Goal: Transaction & Acquisition: Purchase product/service

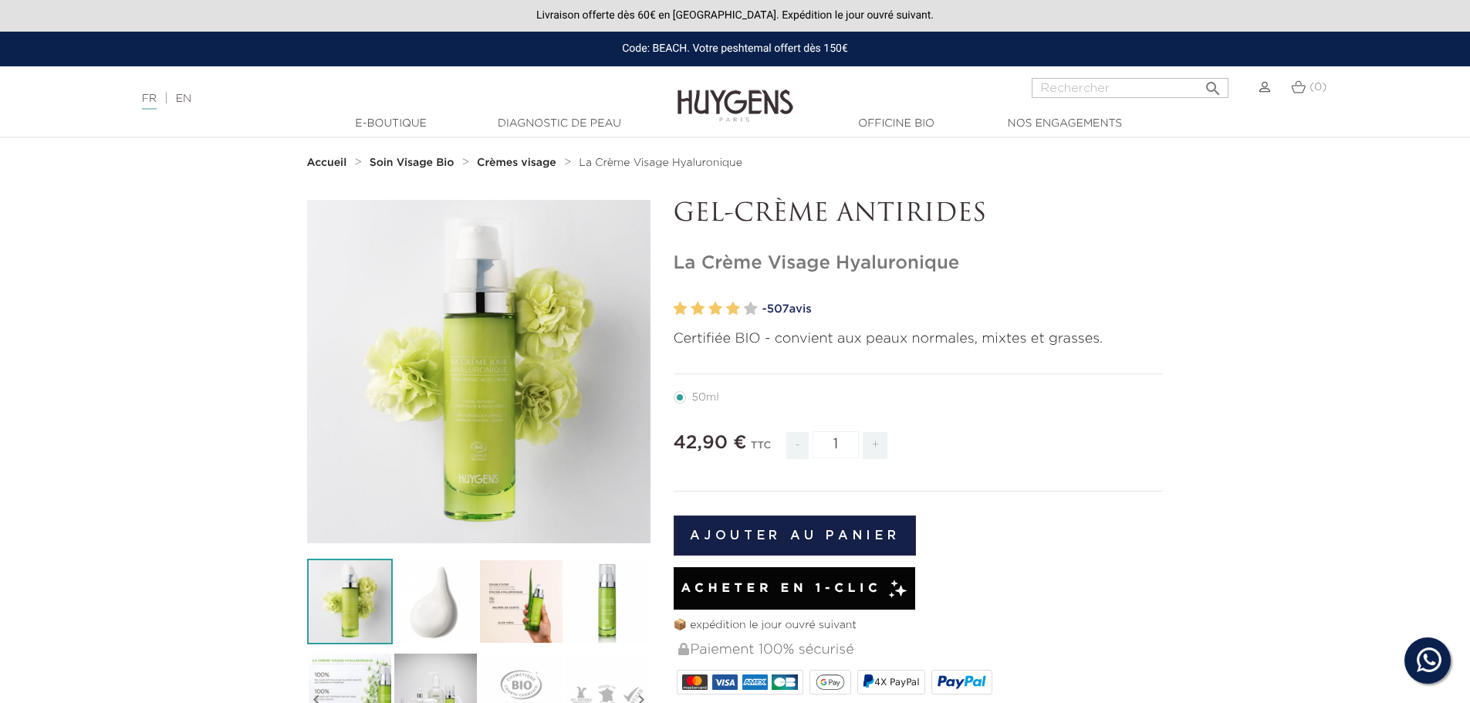
click at [328, 164] on strong "Accueil" at bounding box center [327, 162] width 40 height 11
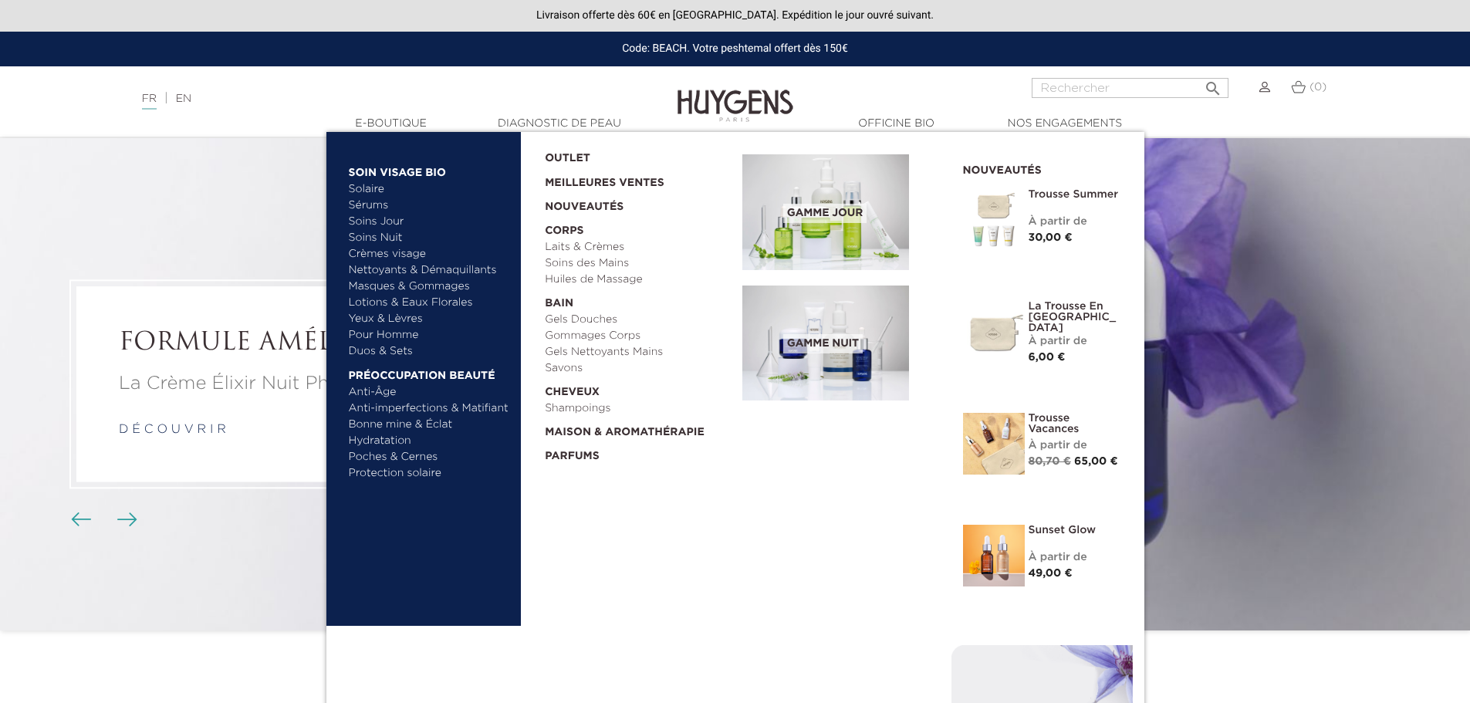
click at [377, 251] on link "Crèmes visage" at bounding box center [429, 254] width 161 height 16
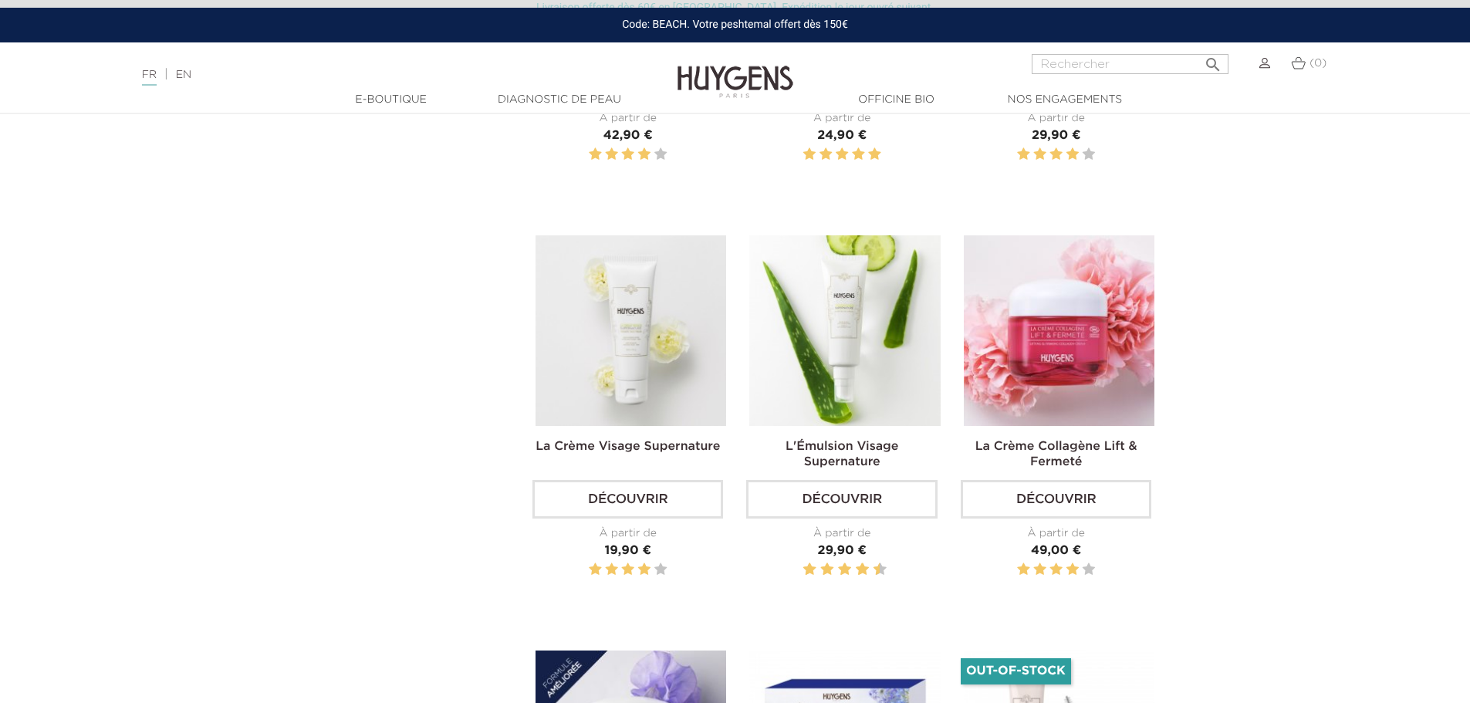
scroll to position [960, 0]
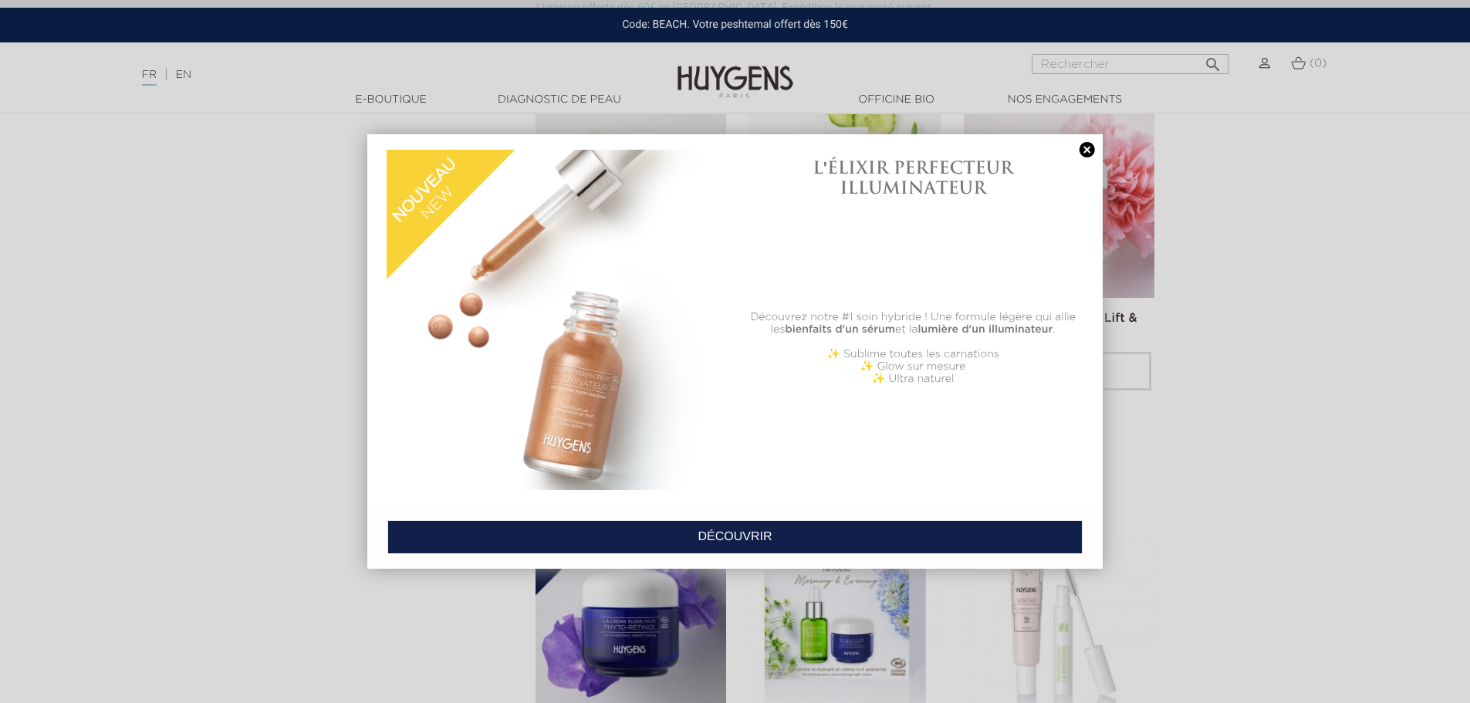
click at [1086, 150] on link at bounding box center [1088, 150] width 22 height 16
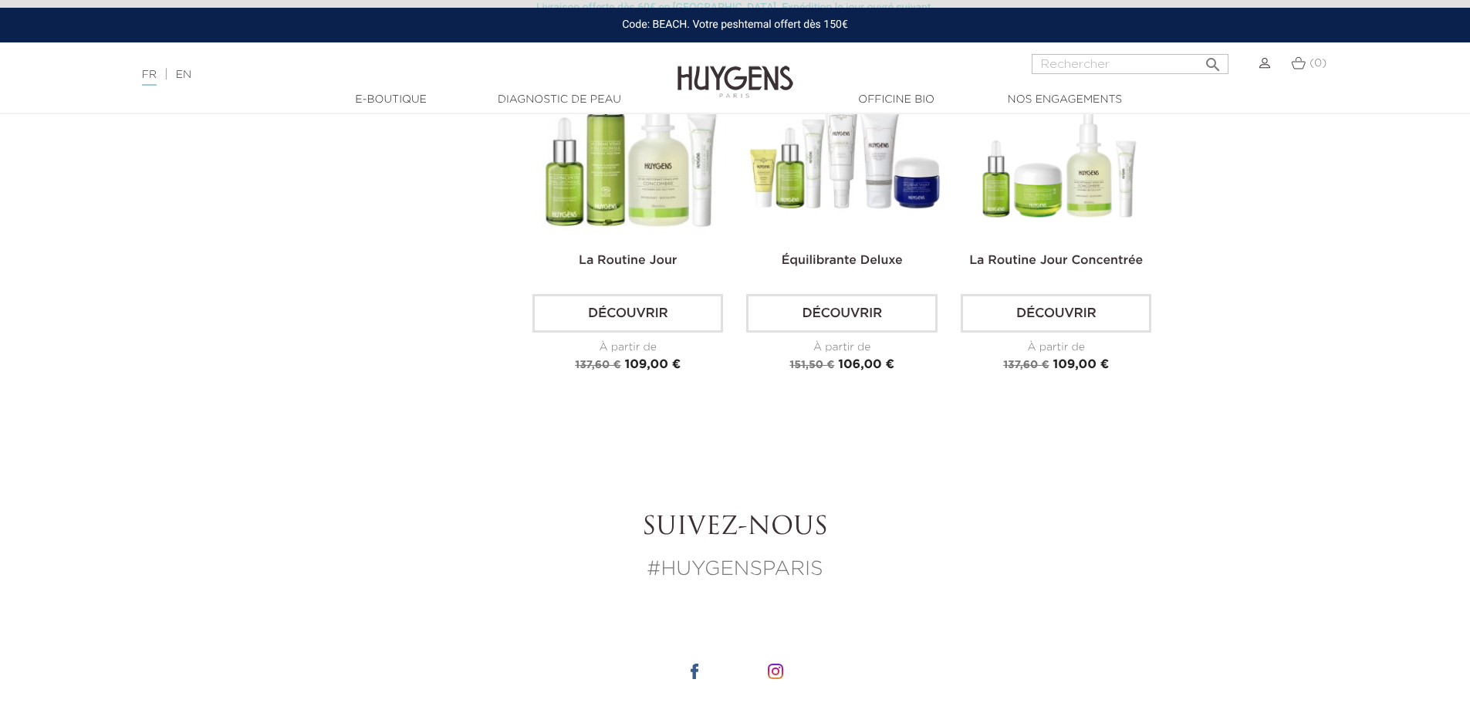
scroll to position [2399, 0]
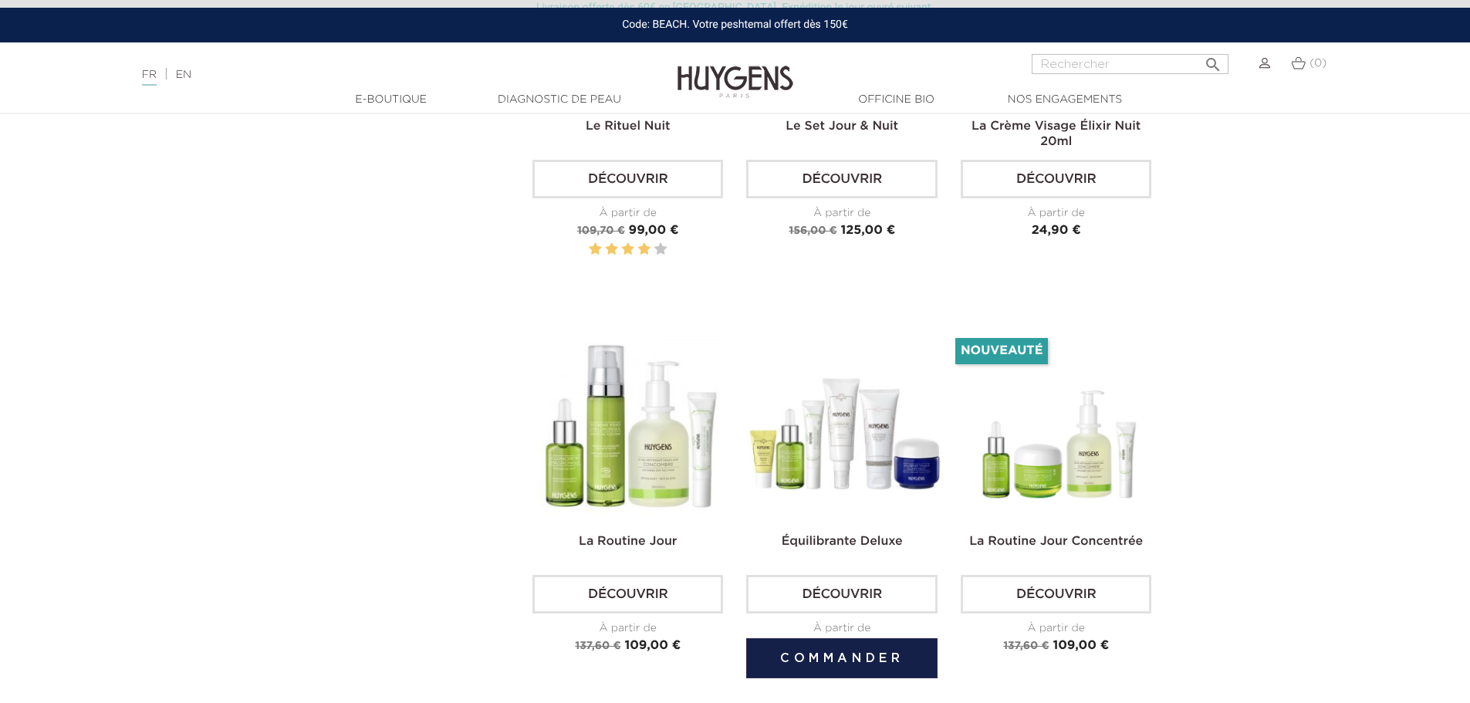
click at [820, 426] on img at bounding box center [844, 425] width 191 height 191
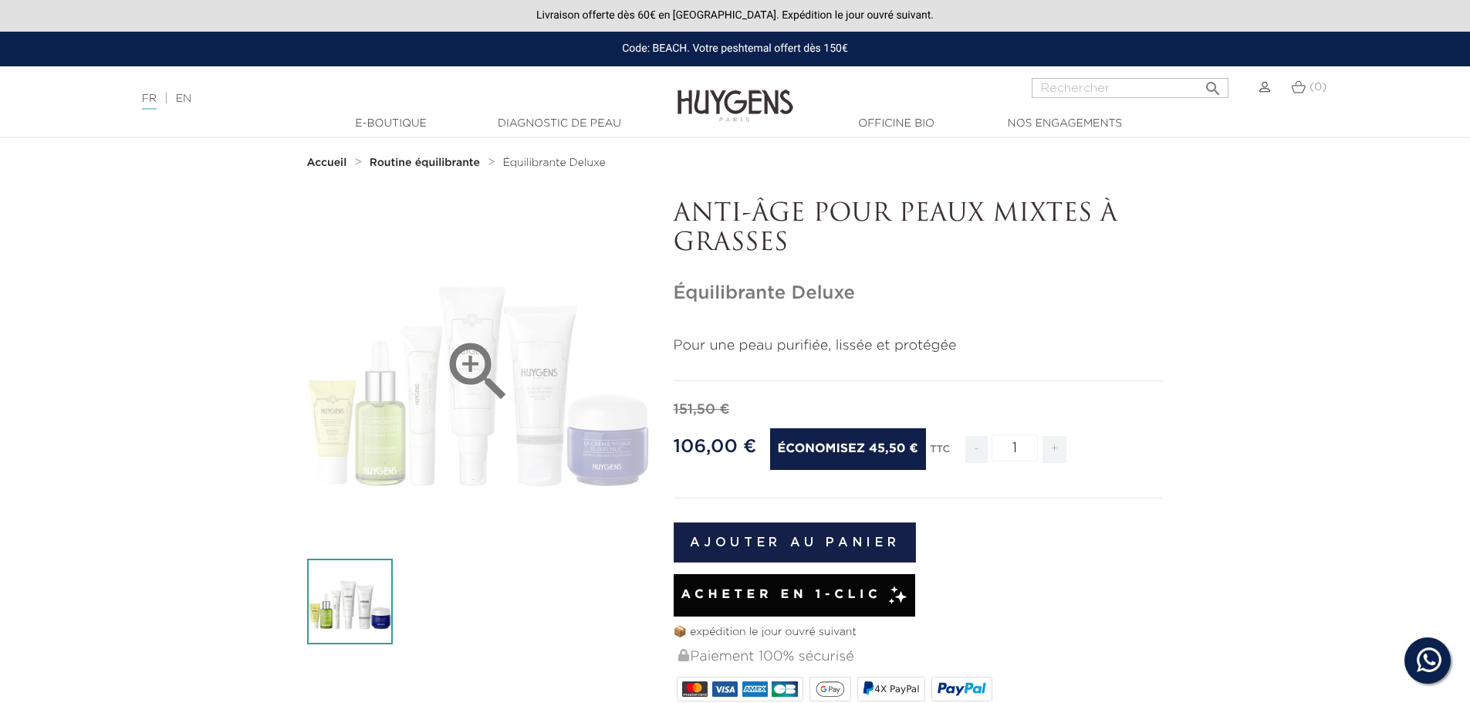
click at [465, 367] on icon "" at bounding box center [478, 371] width 77 height 77
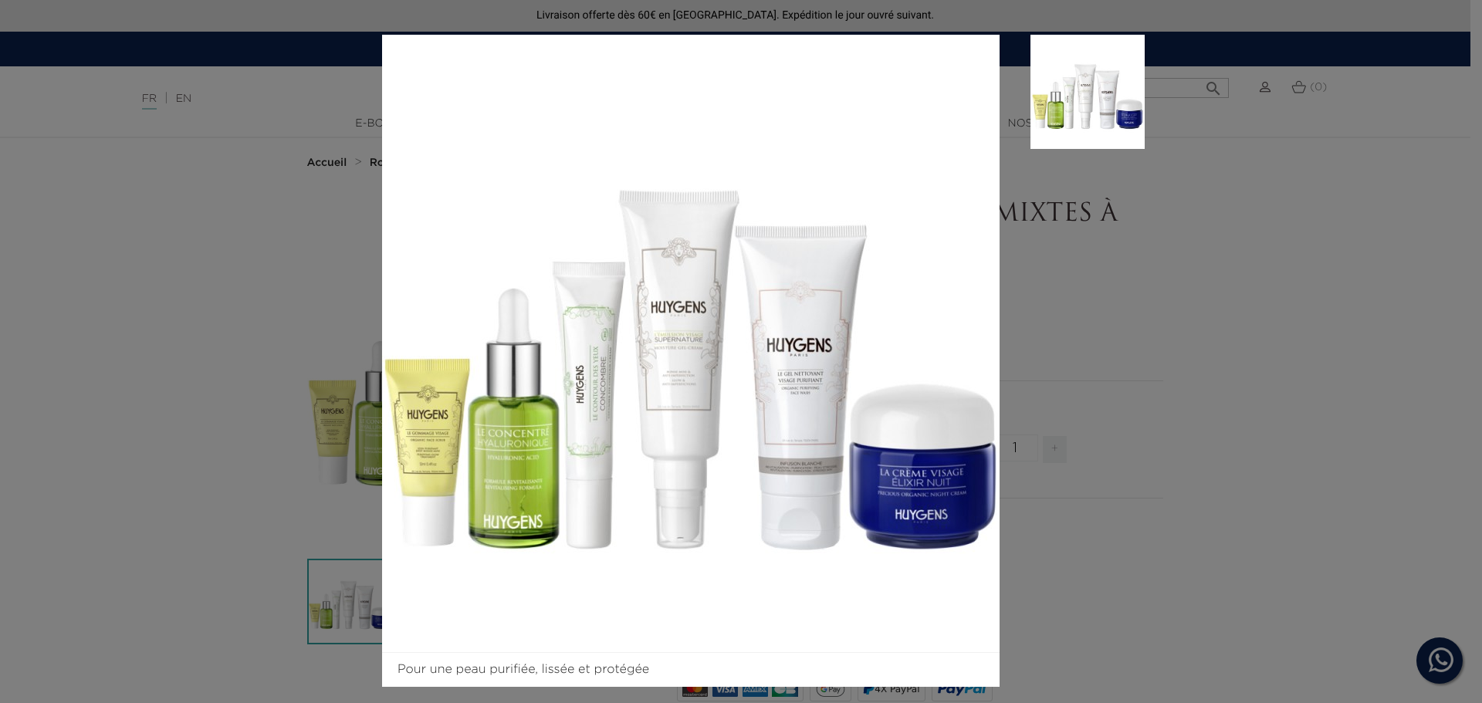
click at [1266, 319] on div "Pour une peau purifiée, lissée et protégée" at bounding box center [741, 351] width 1482 height 703
